Goal: Feedback & Contribution: Submit feedback/report problem

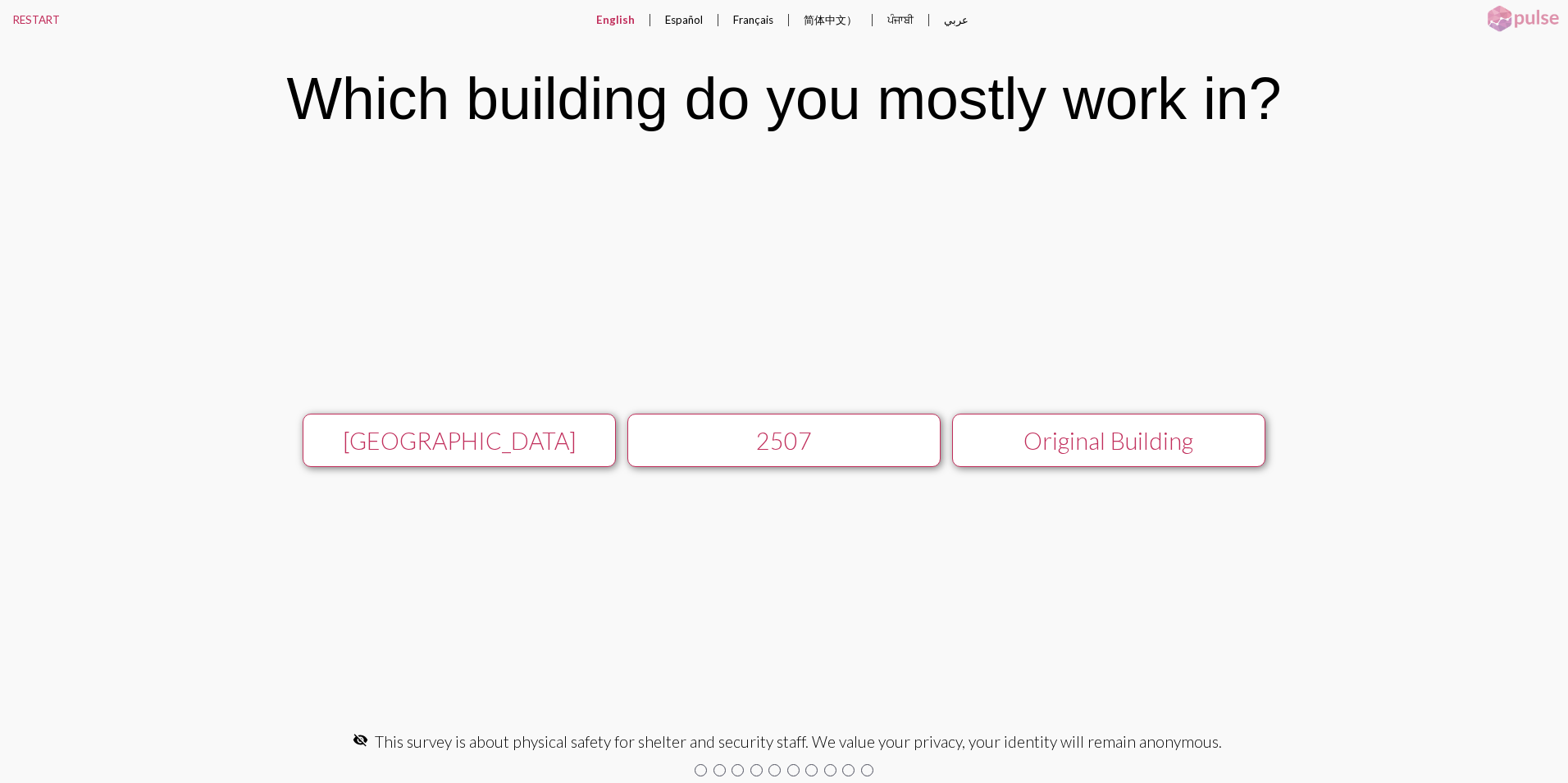
click at [376, 660] on div "Main Building 2507 Original Building keyboard_arrow_right Next" at bounding box center [784, 440] width 1568 height 571
click at [517, 436] on div "[GEOGRAPHIC_DATA]" at bounding box center [459, 440] width 280 height 28
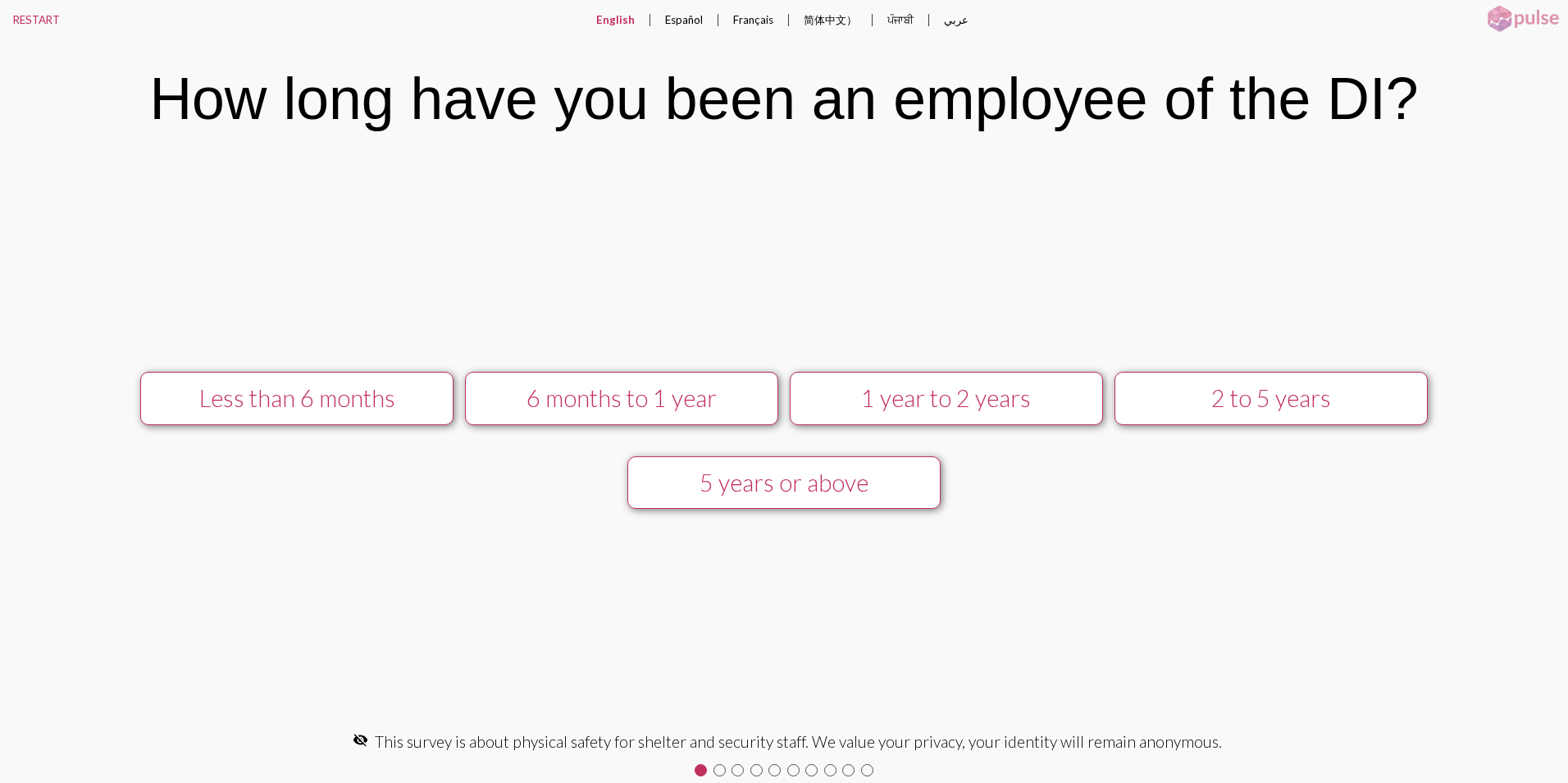
click at [793, 482] on div "5 years or above" at bounding box center [784, 482] width 280 height 28
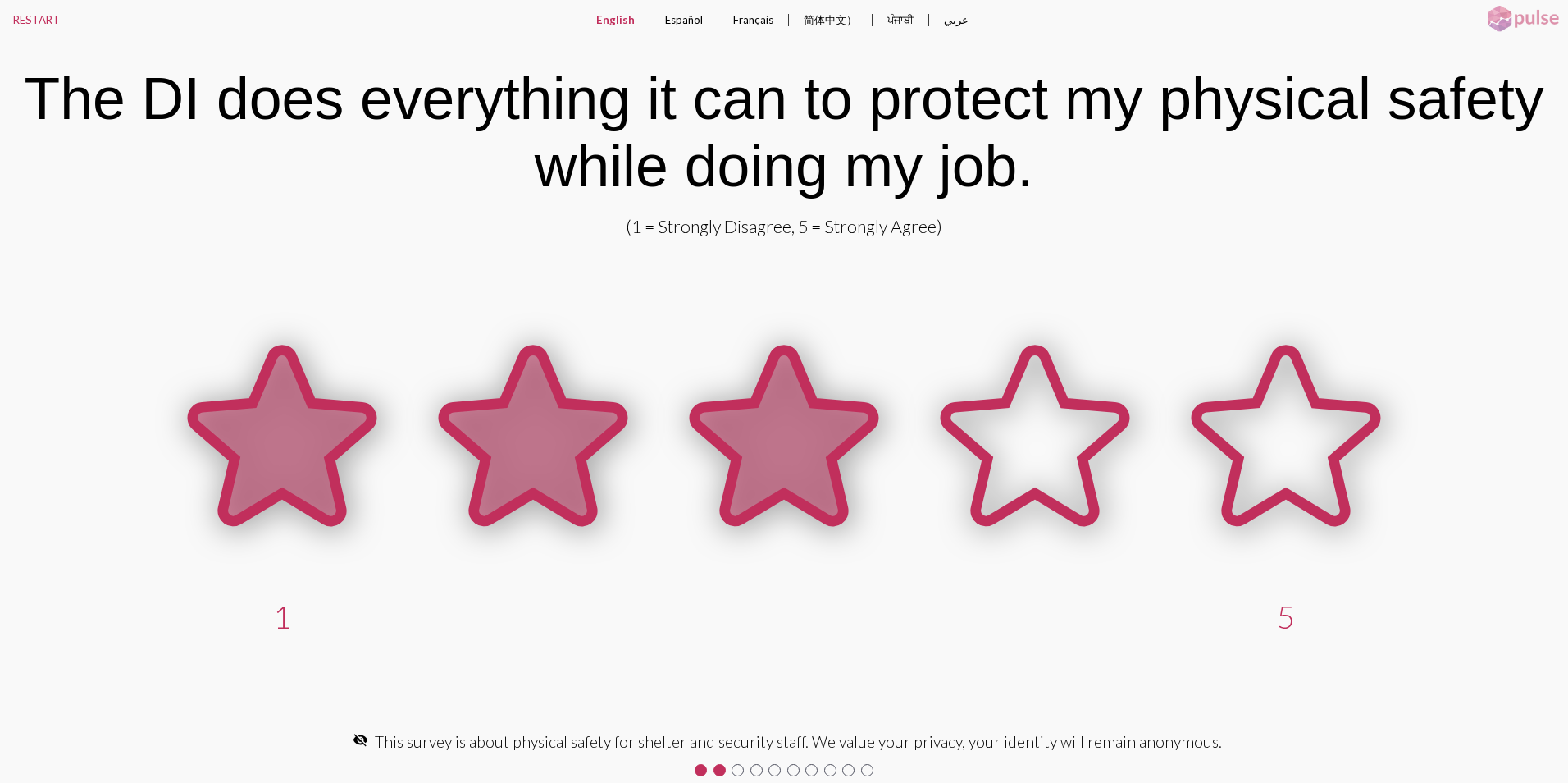
click at [812, 449] on icon at bounding box center [784, 436] width 179 height 171
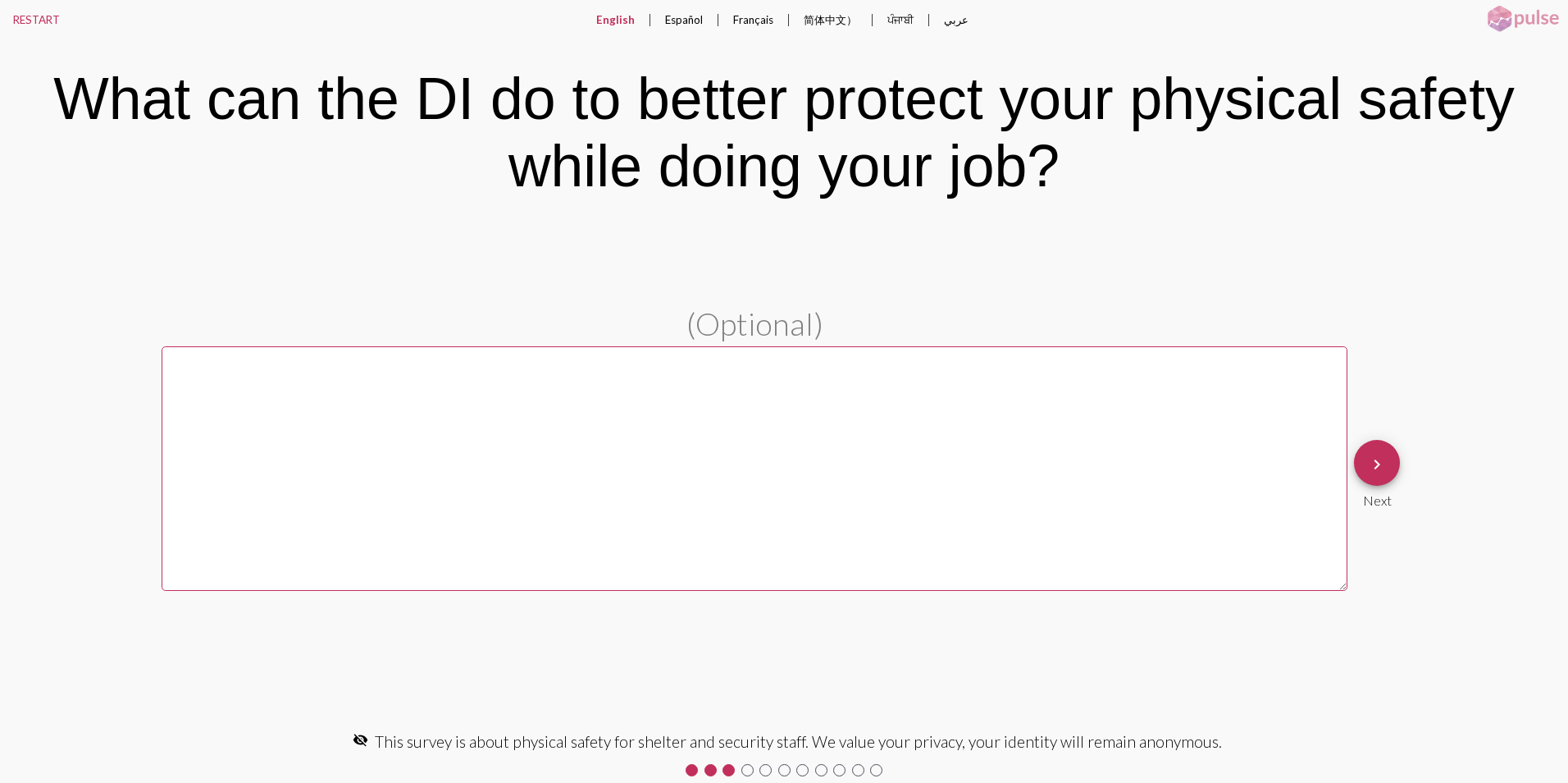
click at [223, 391] on textarea at bounding box center [755, 469] width 1186 height 245
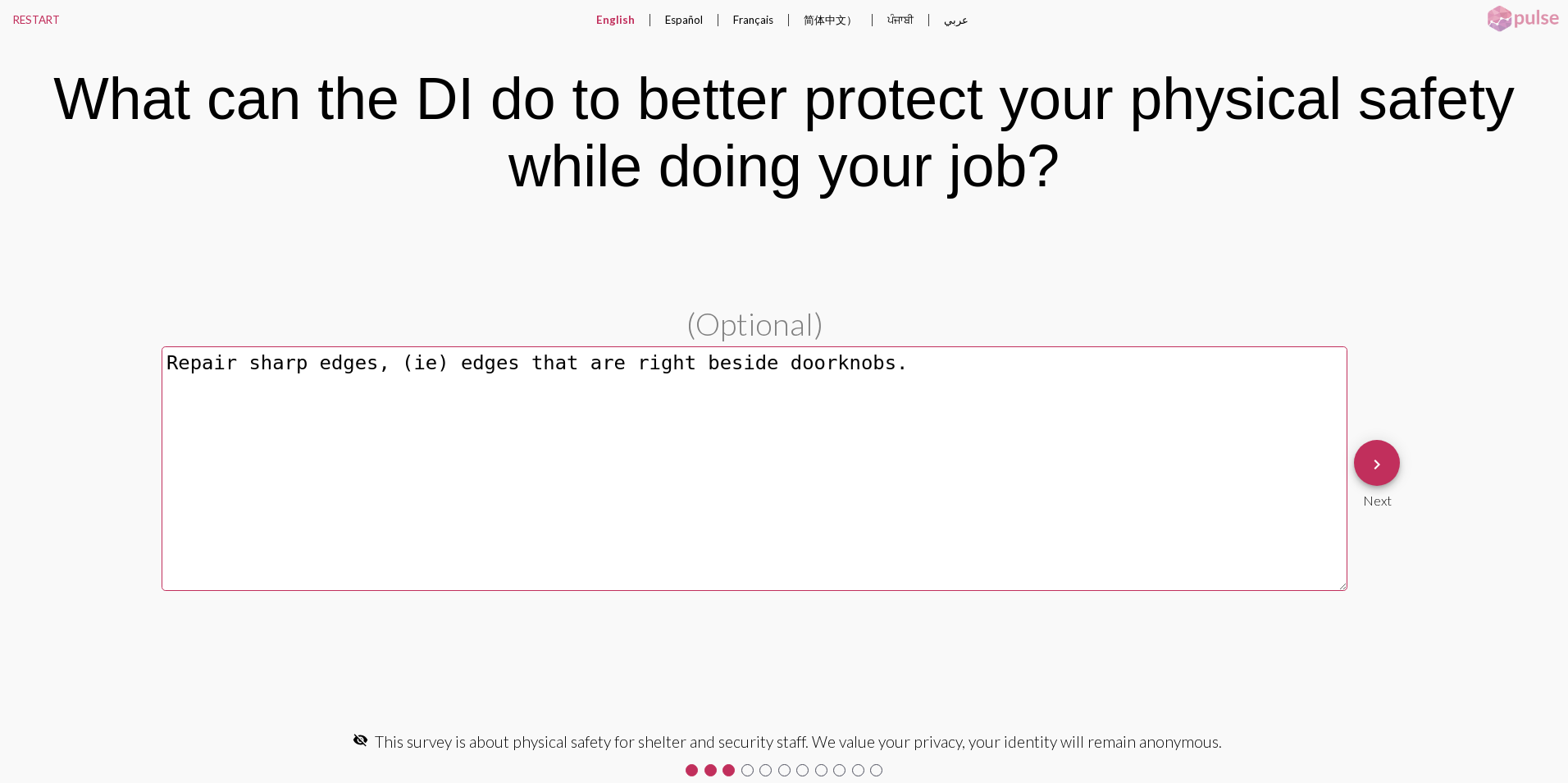
type textarea "Repair sharp edges, (ie) edges that are right beside doorknobs."
click at [1375, 460] on mat-icon "keyboard_arrow_right" at bounding box center [1377, 464] width 20 height 20
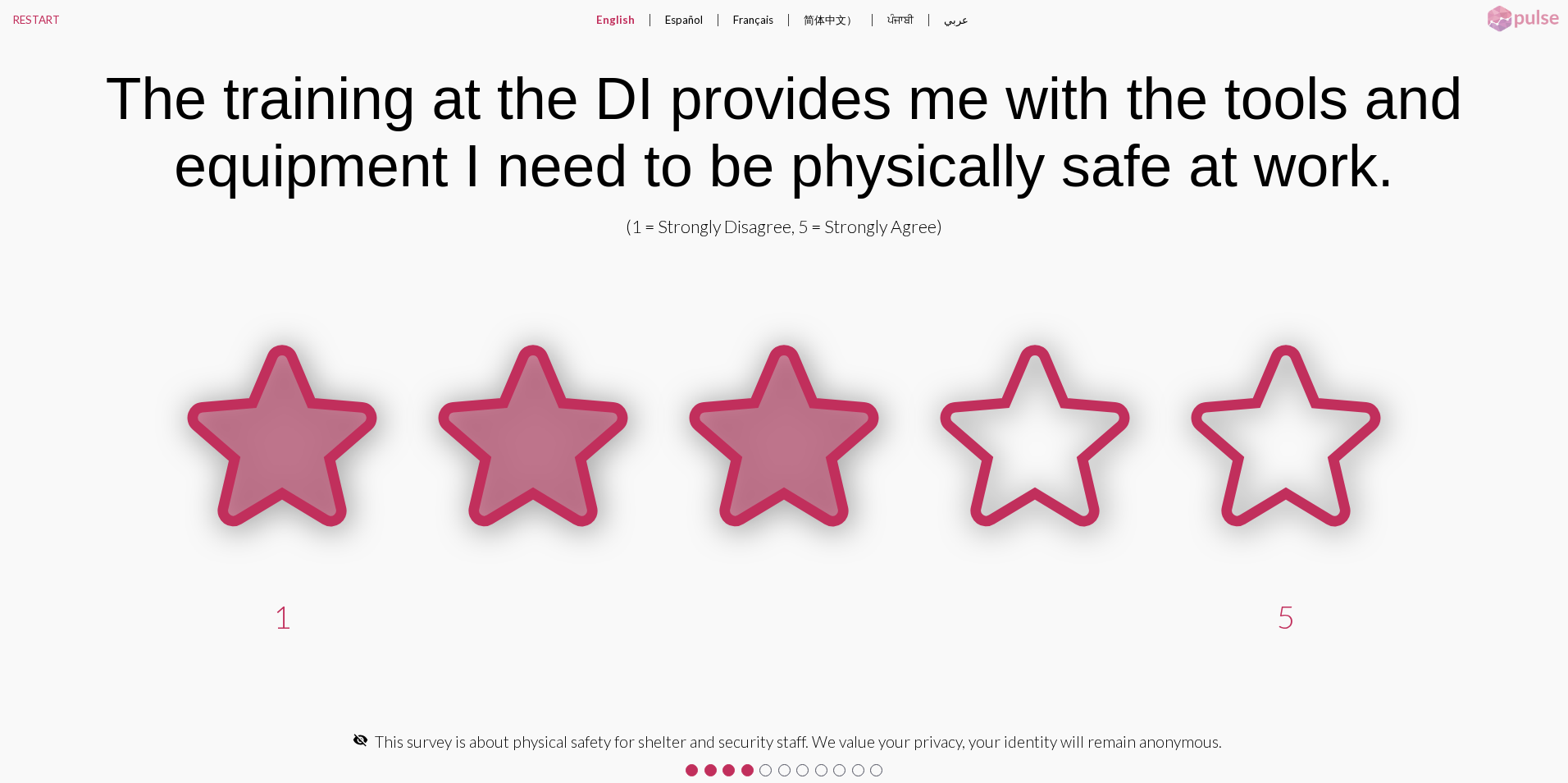
click at [787, 444] on icon at bounding box center [784, 436] width 179 height 171
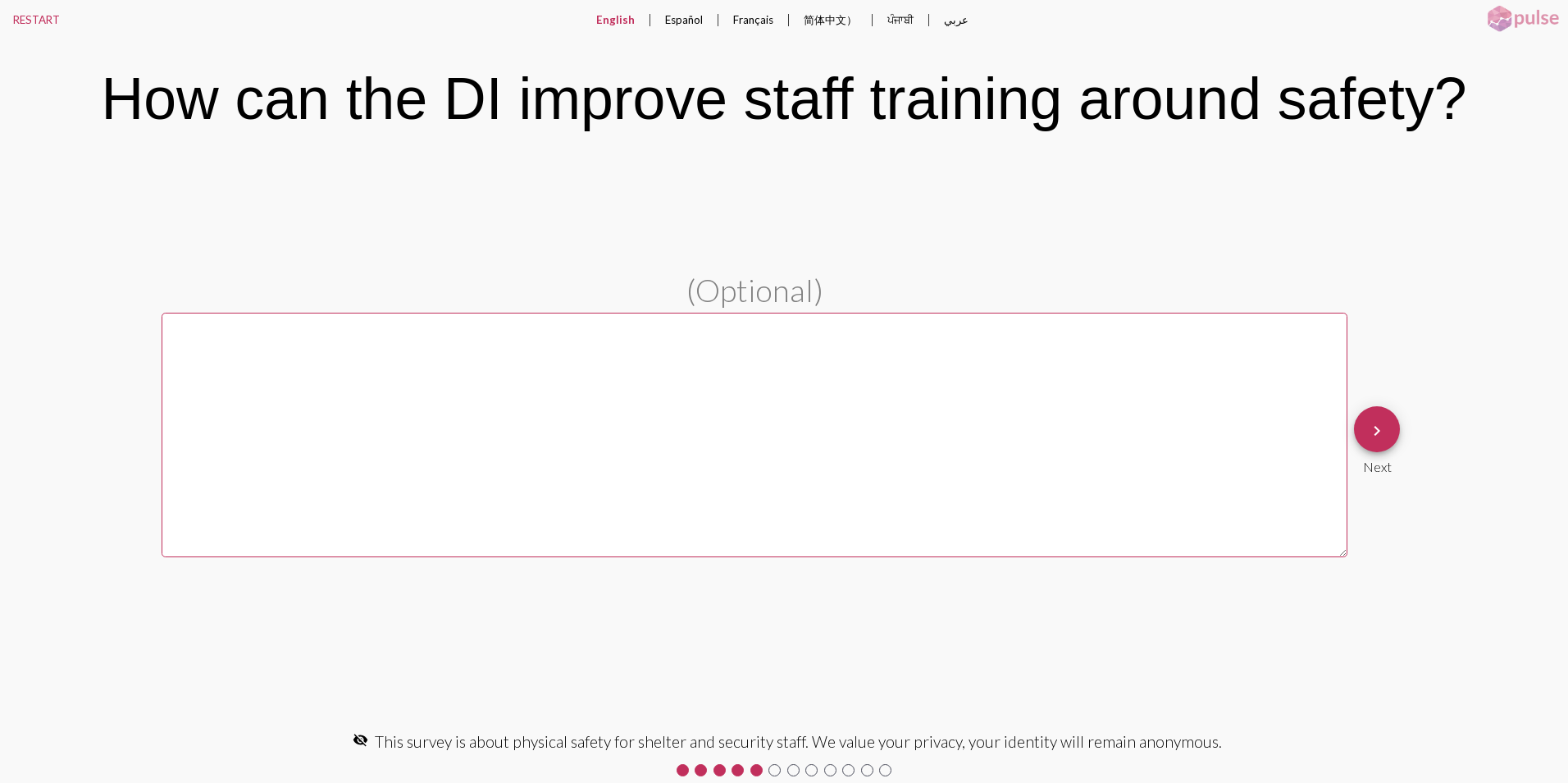
click at [1378, 428] on mat-icon "keyboard_arrow_right" at bounding box center [1377, 431] width 20 height 20
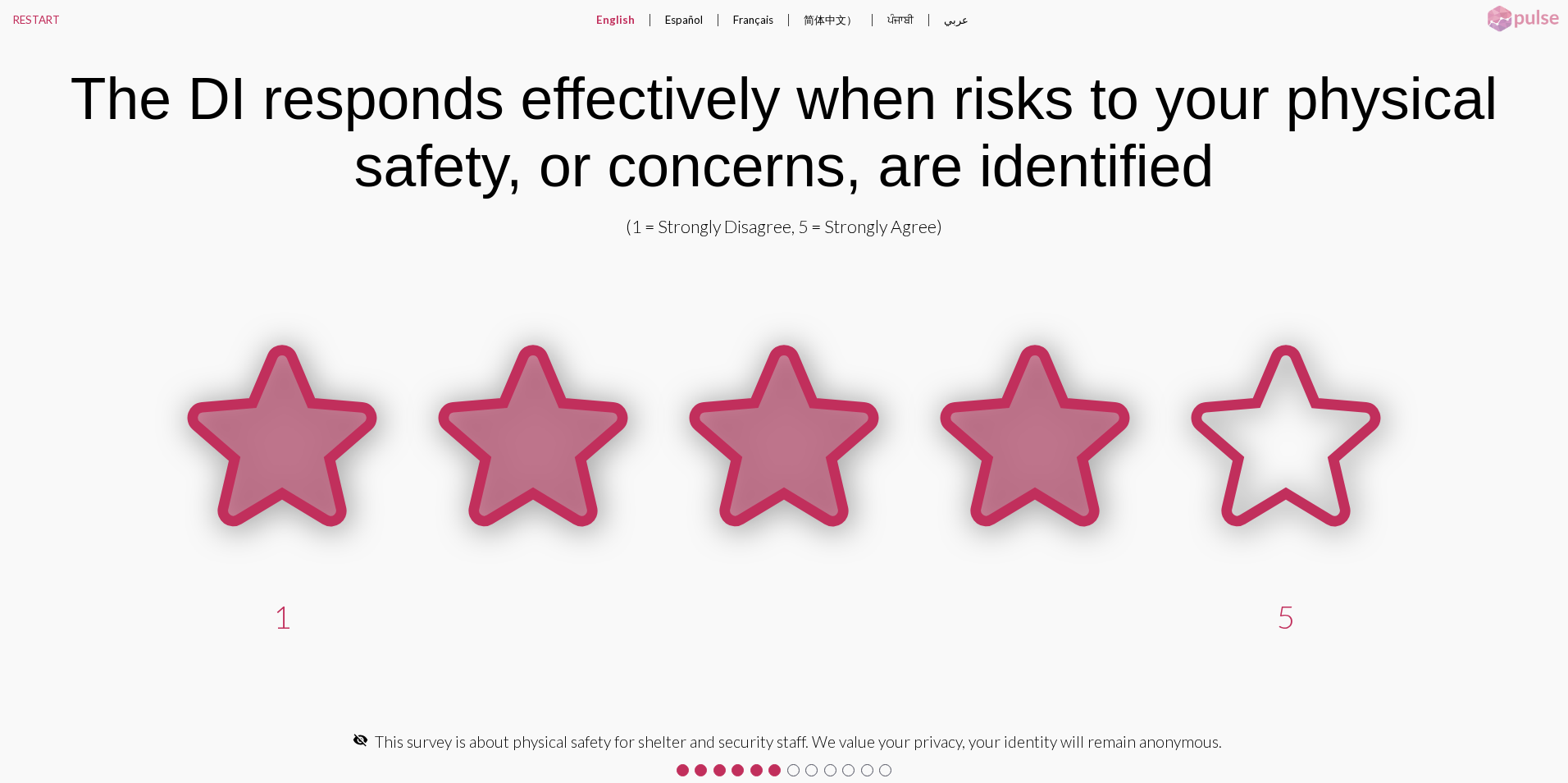
click at [1029, 442] on icon at bounding box center [1035, 436] width 179 height 171
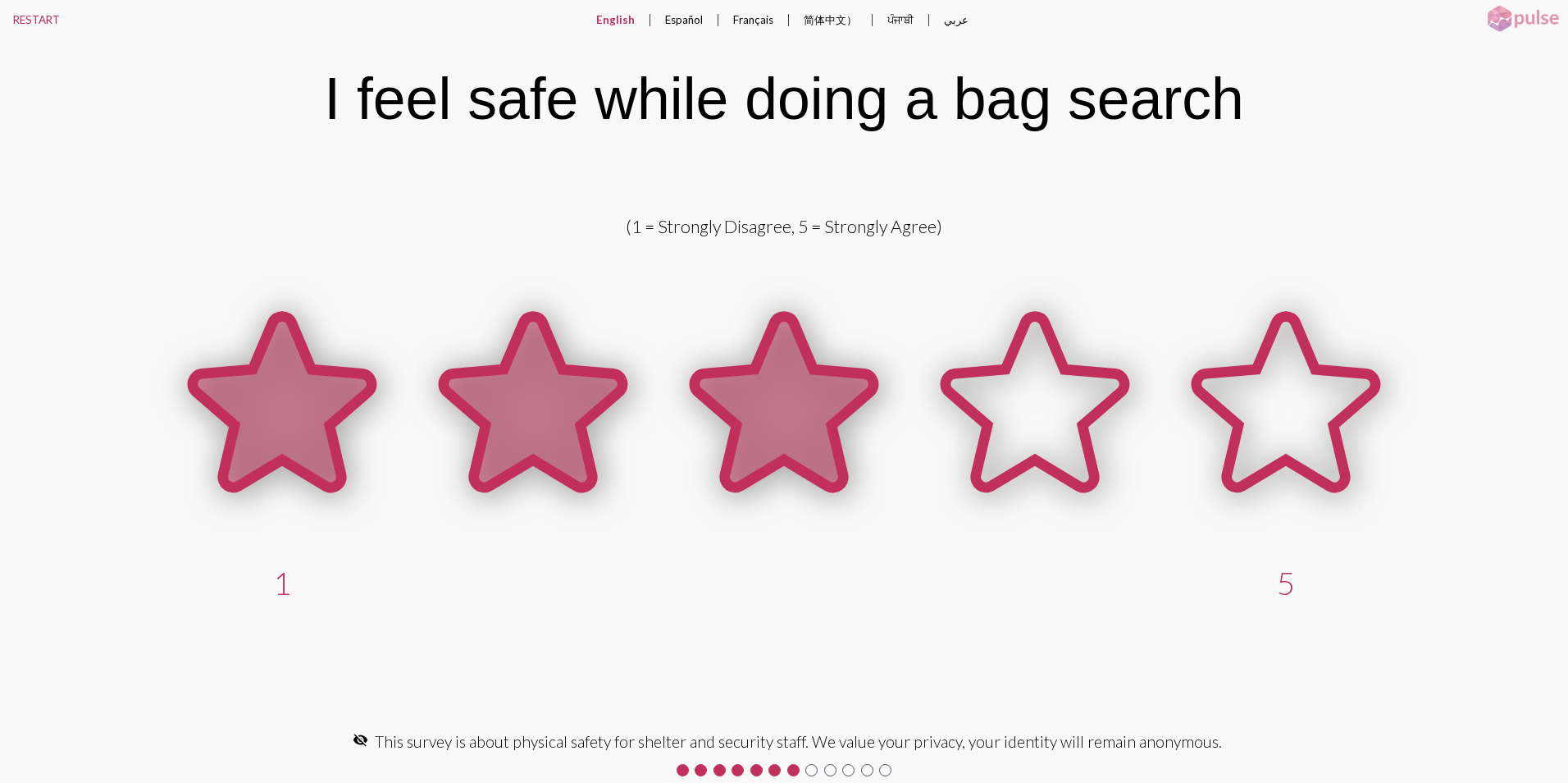
click at [787, 413] on icon at bounding box center [784, 402] width 179 height 171
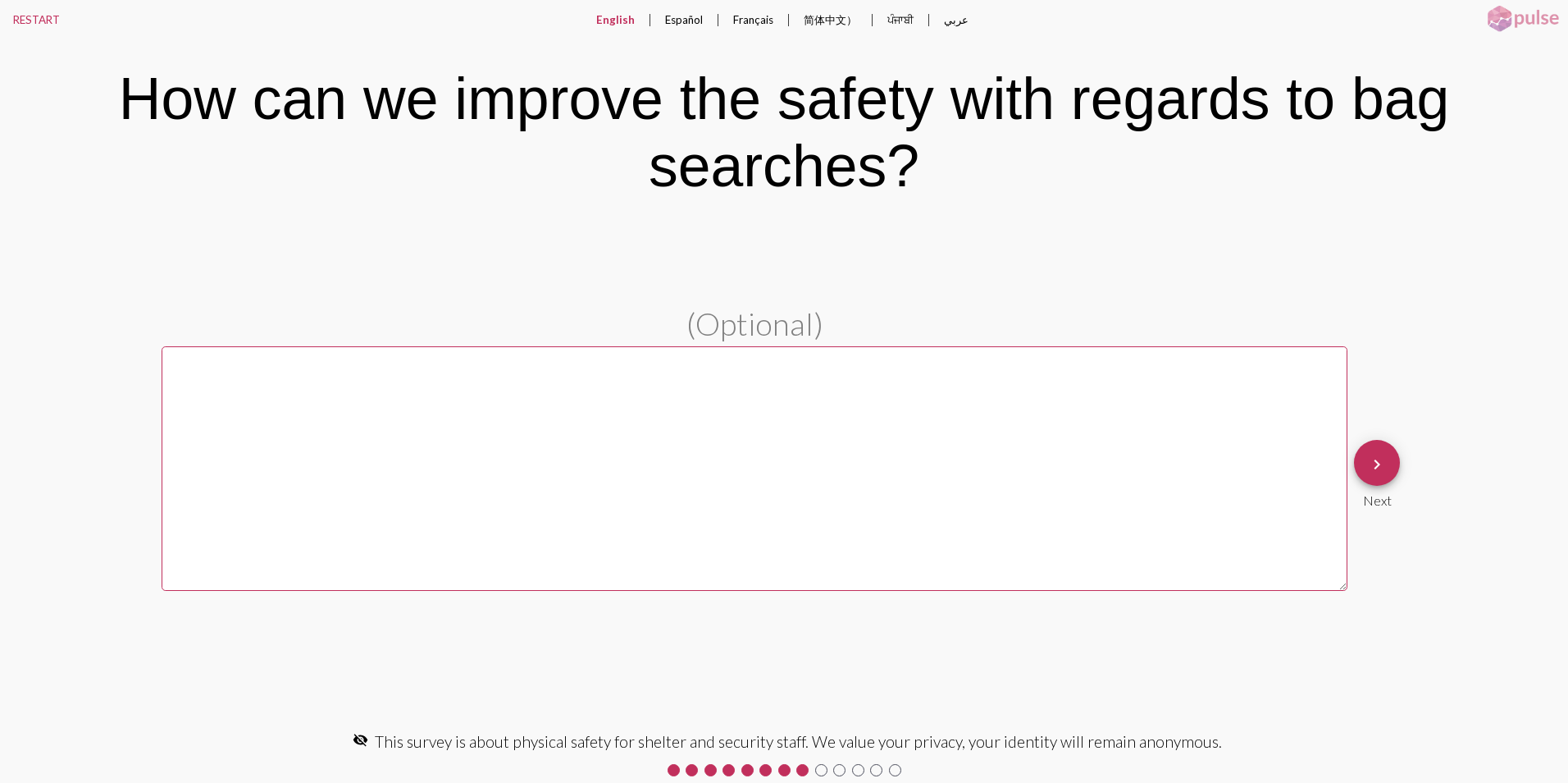
click at [208, 379] on textarea at bounding box center [755, 469] width 1186 height 245
type textarea "x-ray machine like at the airport"
click at [1375, 468] on mat-icon "keyboard_arrow_right" at bounding box center [1377, 464] width 20 height 20
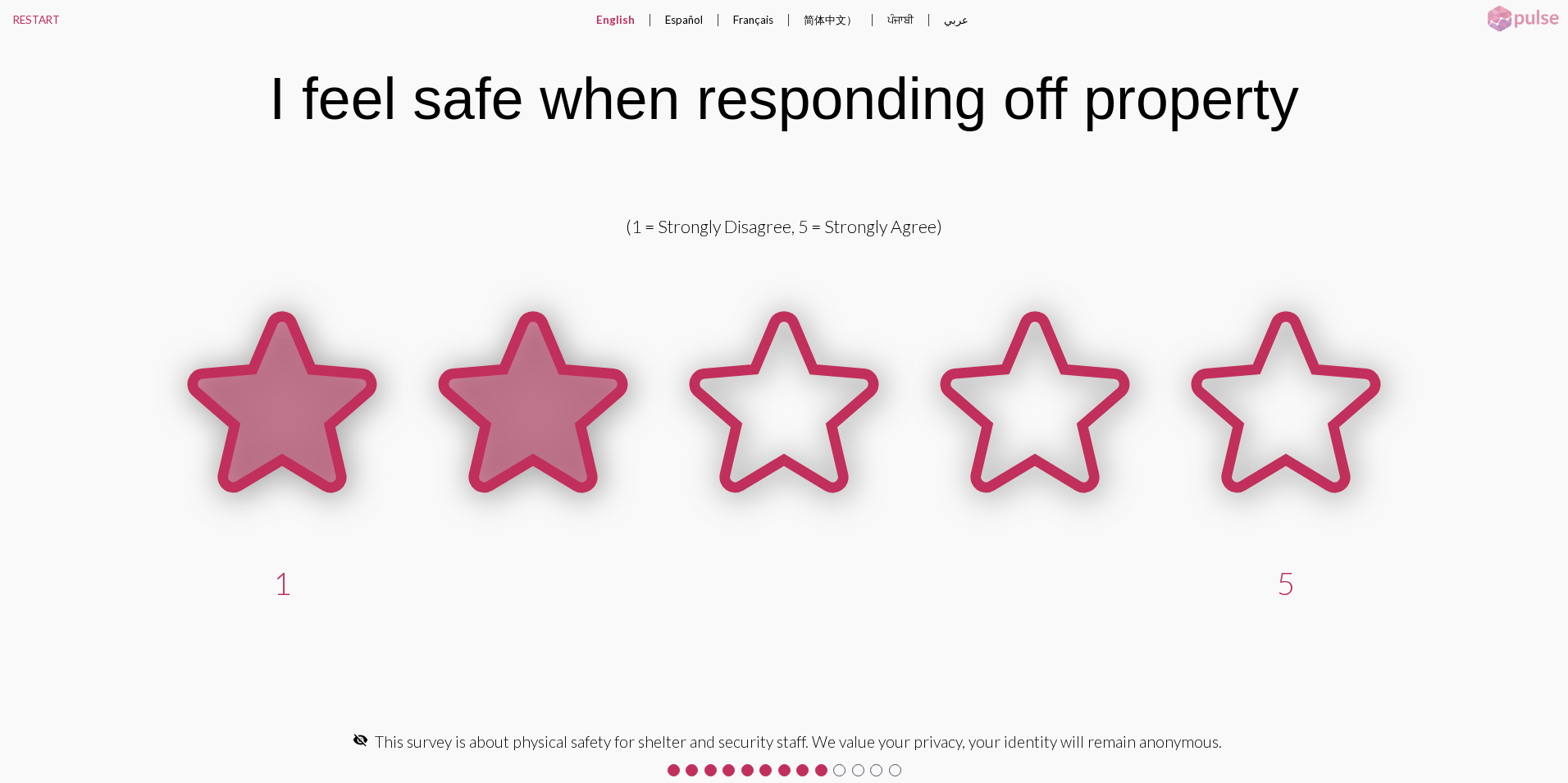
click at [533, 411] on icon at bounding box center [533, 402] width 179 height 171
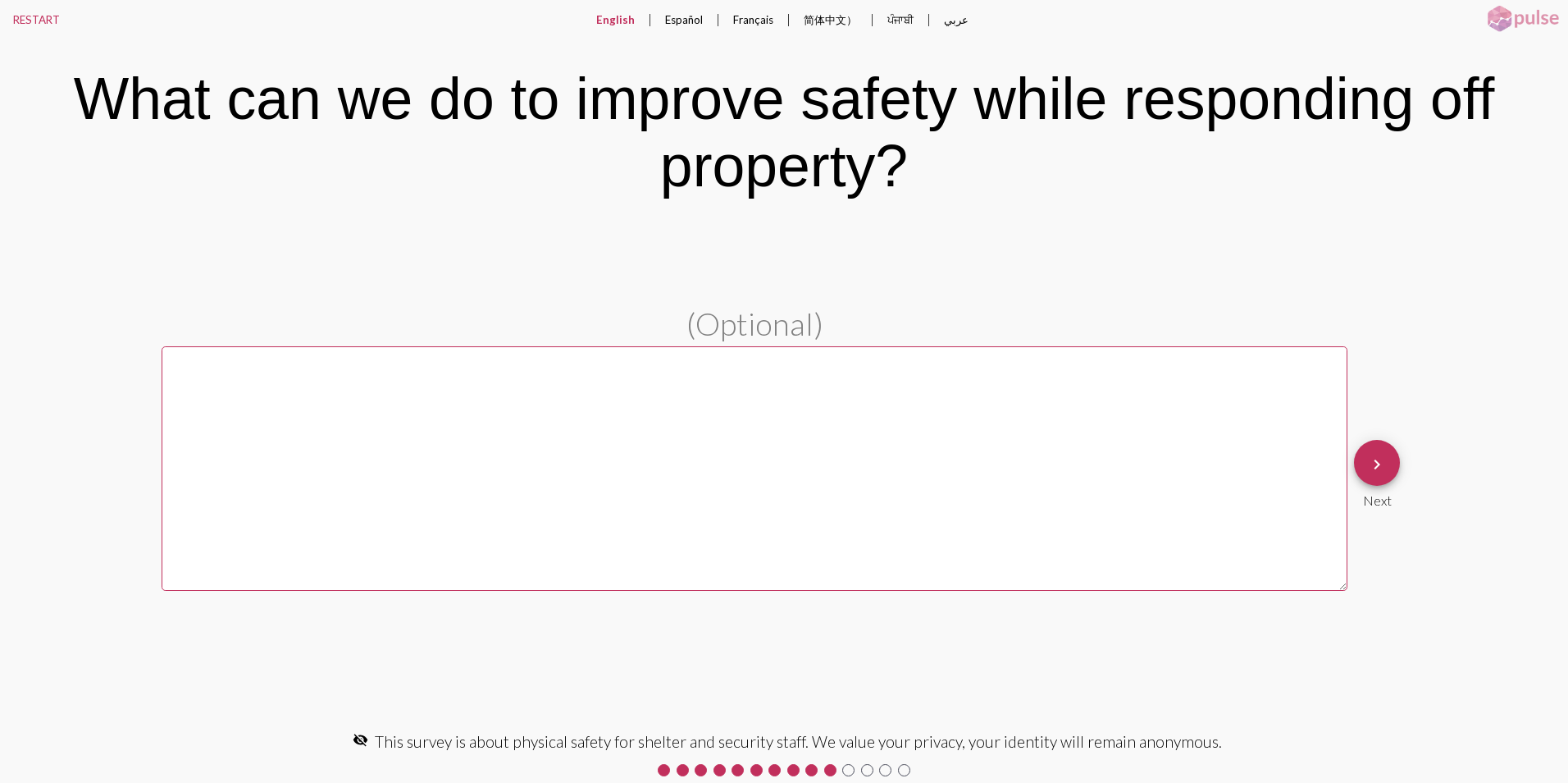
click at [183, 374] on textarea at bounding box center [755, 469] width 1186 height 245
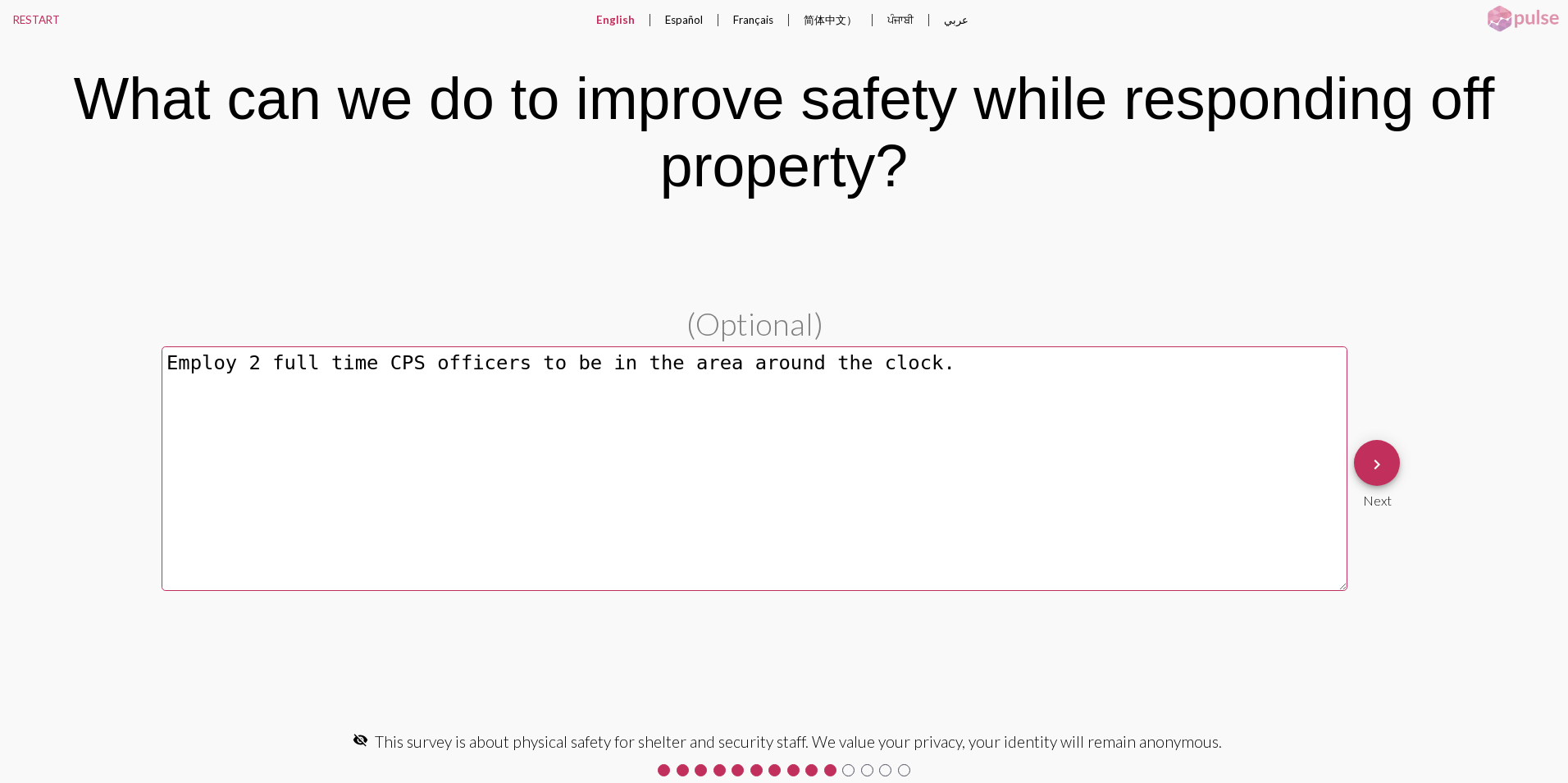
type textarea "Employ 2 full time CPS officers to be in the area around the clock."
click at [1378, 462] on mat-icon "keyboard_arrow_right" at bounding box center [1377, 464] width 20 height 20
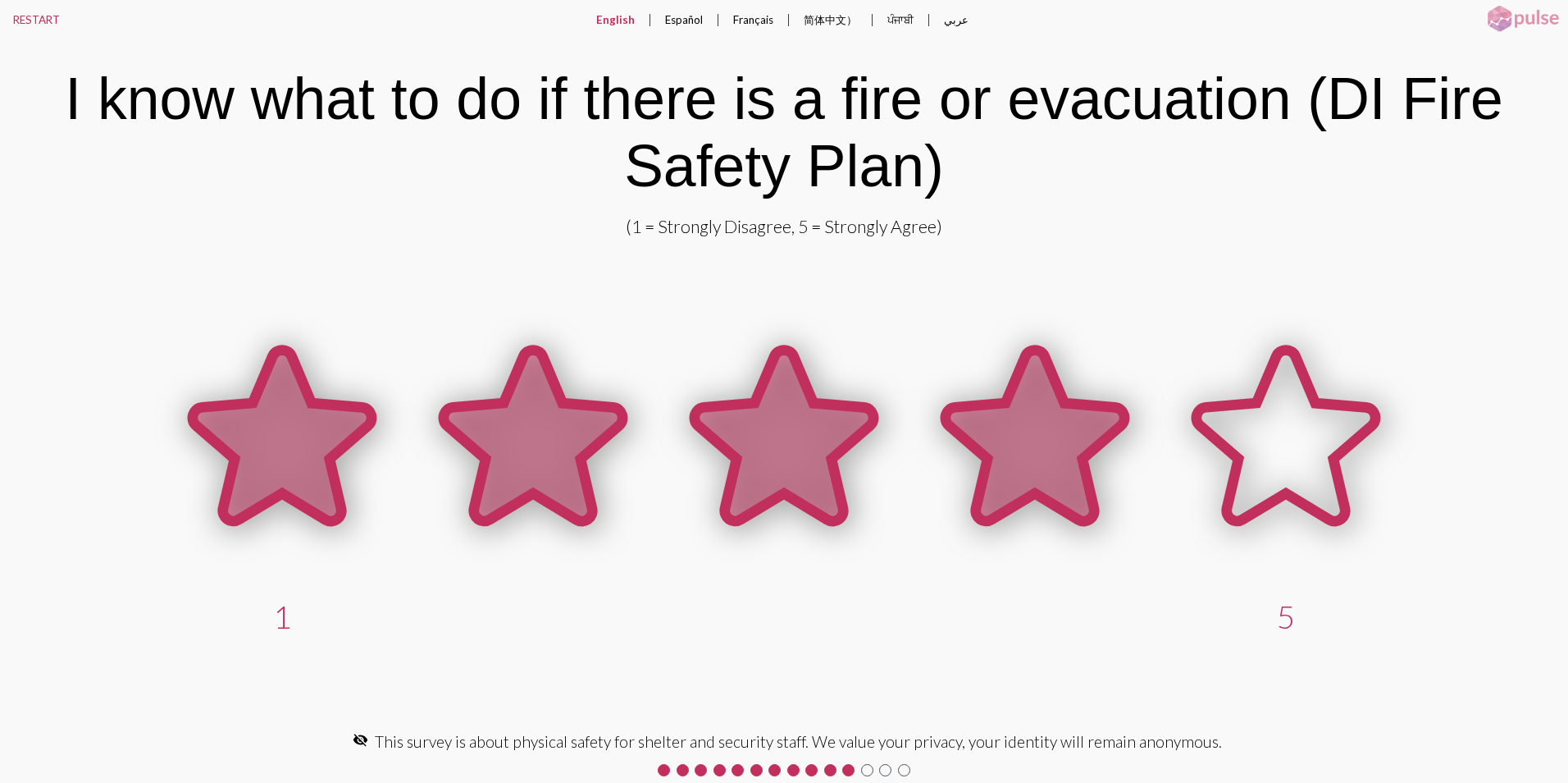
click at [1045, 447] on icon at bounding box center [1035, 436] width 179 height 171
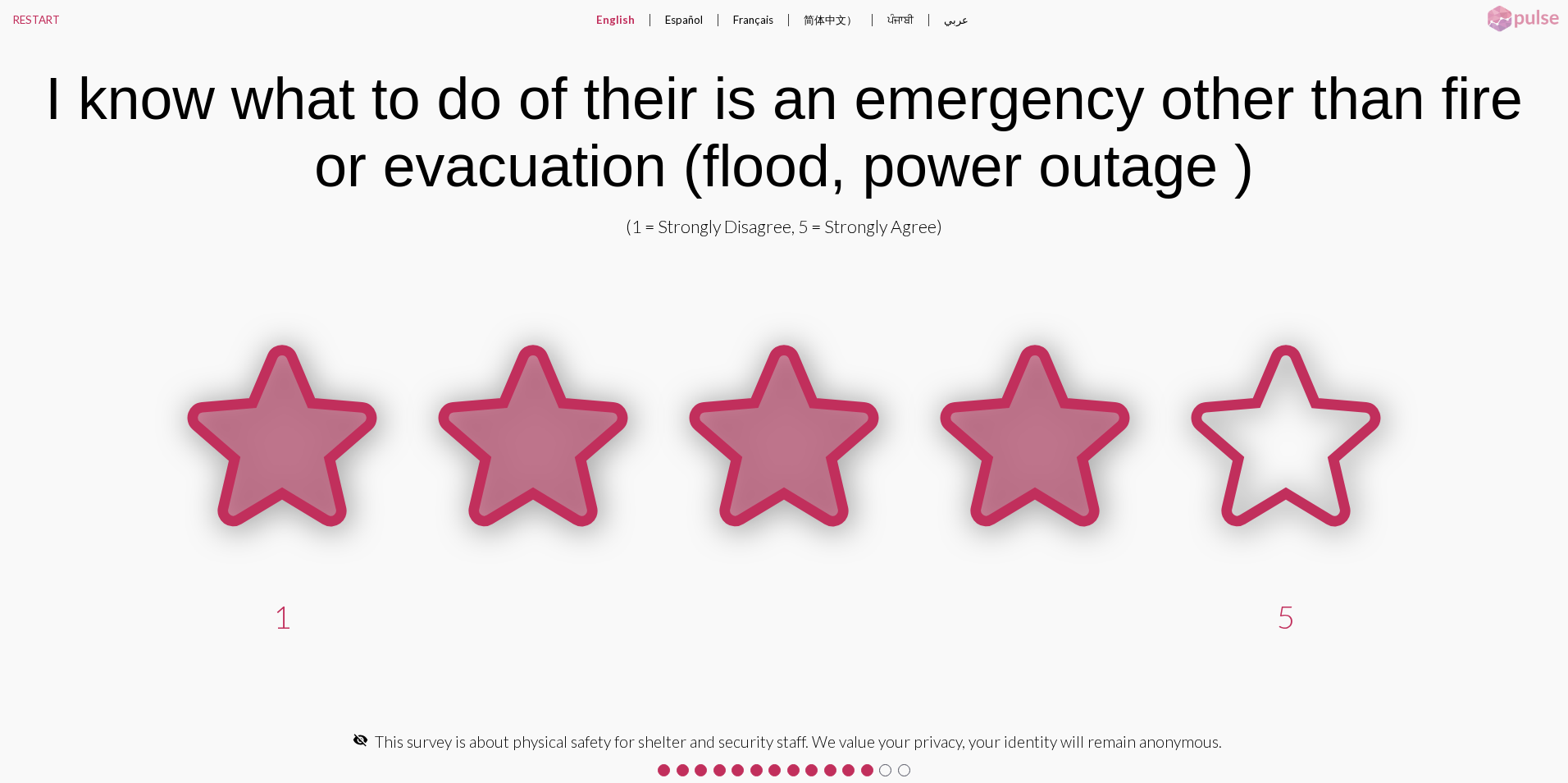
click at [1041, 428] on icon at bounding box center [1035, 436] width 179 height 171
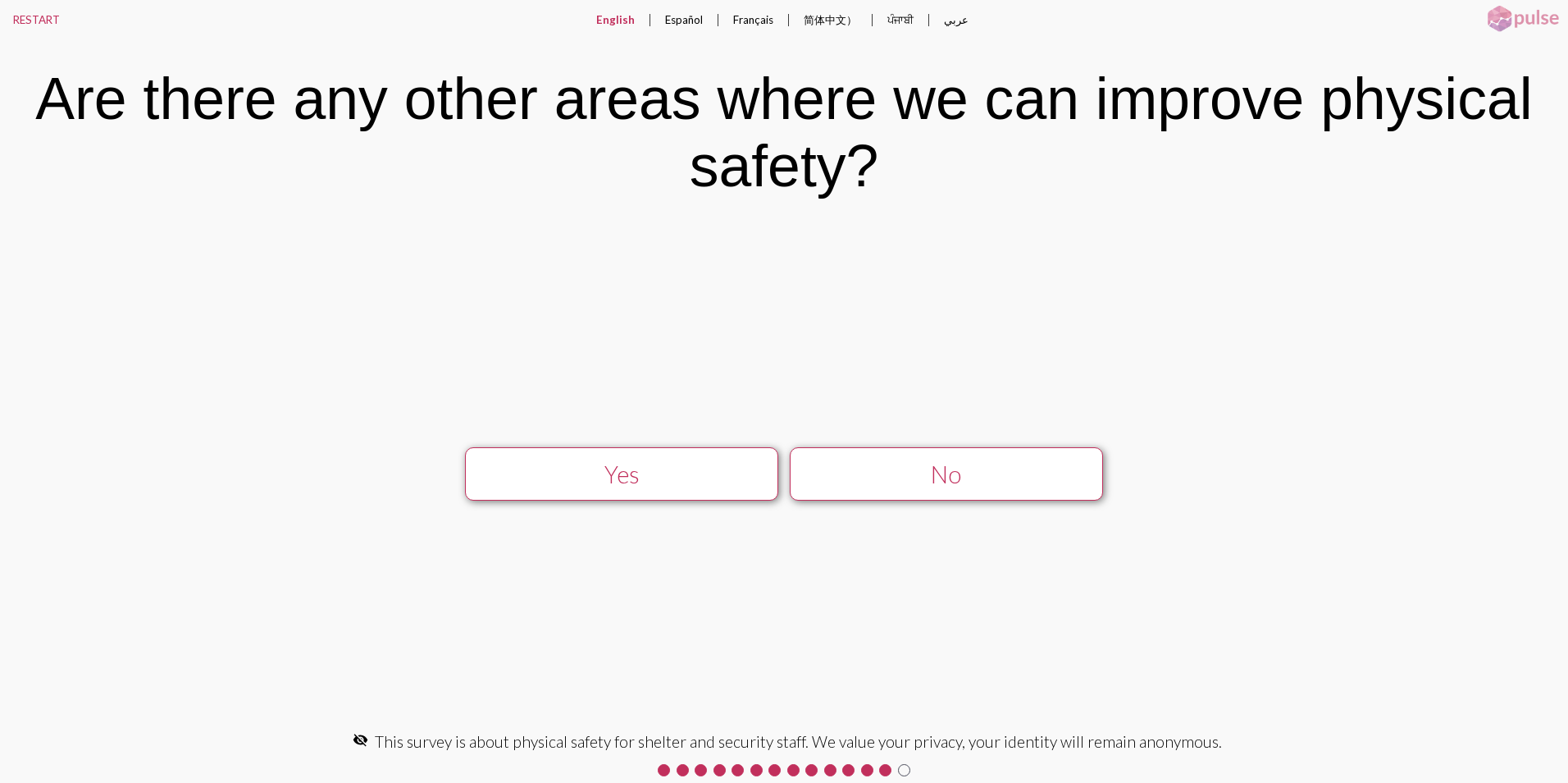
click at [885, 471] on div "No" at bounding box center [945, 473] width 280 height 28
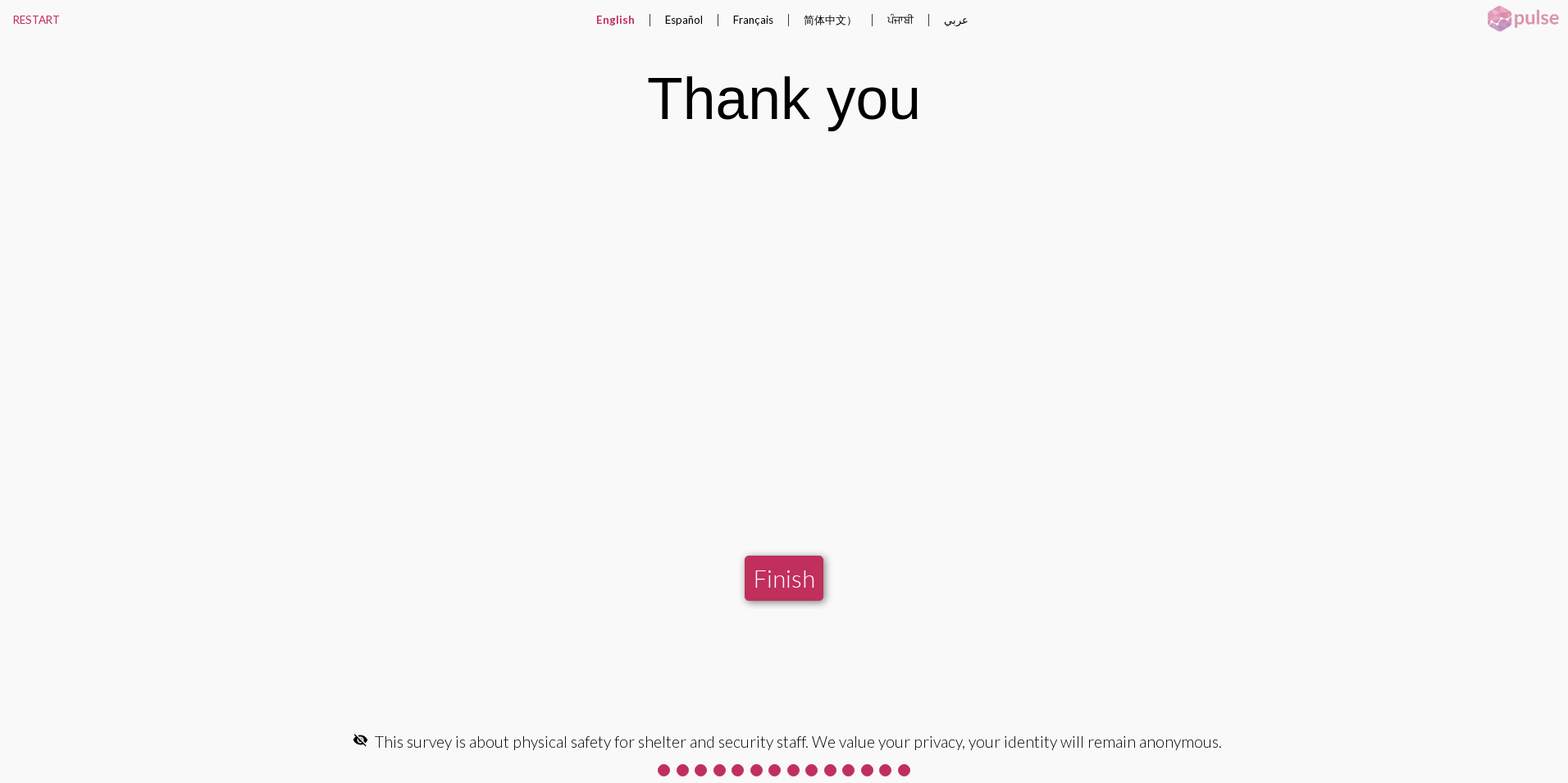
click at [784, 578] on button "Finish" at bounding box center [784, 578] width 79 height 45
